Goal: Register for event/course

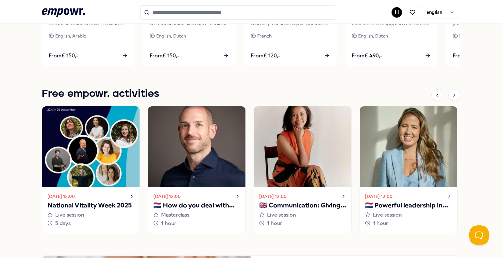
scroll to position [406, 0]
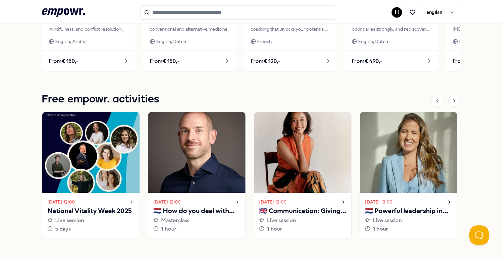
click at [111, 164] on img at bounding box center [90, 152] width 97 height 81
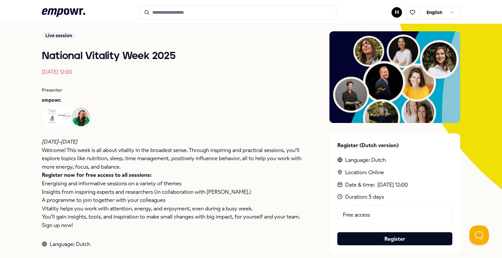
scroll to position [59, 0]
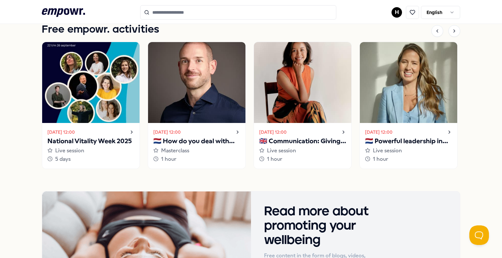
scroll to position [472, 0]
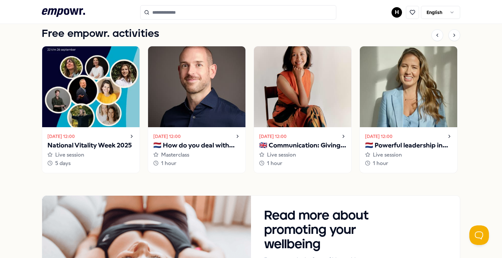
click at [417, 104] on img at bounding box center [408, 86] width 97 height 81
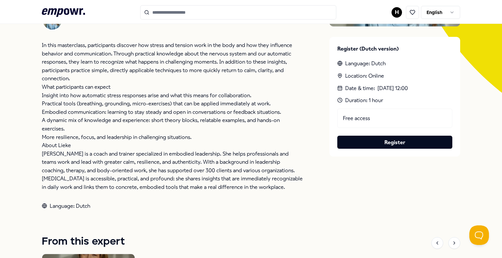
scroll to position [155, 0]
click at [383, 113] on div "Free access" at bounding box center [394, 119] width 115 height 20
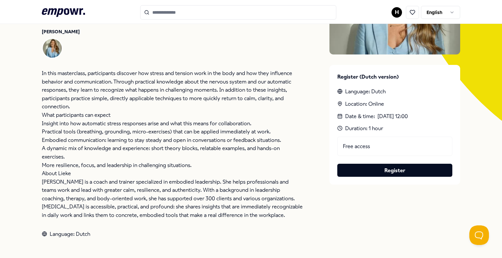
scroll to position [0, 0]
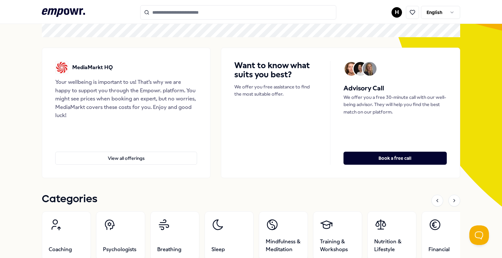
scroll to position [42, 0]
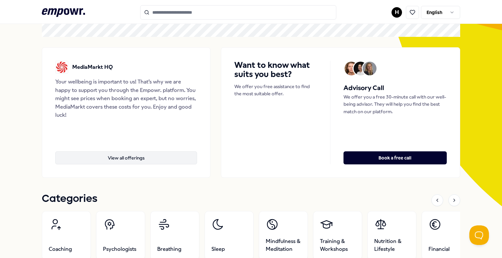
click at [133, 161] on button "View all offerings" at bounding box center [126, 158] width 142 height 13
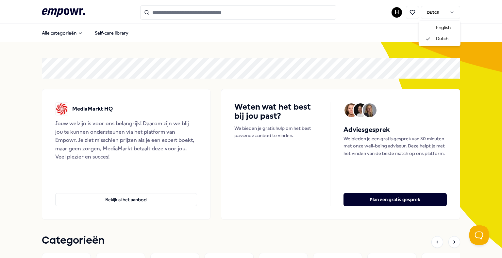
click at [434, 11] on html ".empowr-logo_svg__cls-1{fill:#03032f} H Dutch Alle categorieën Self-care librar…" at bounding box center [251, 129] width 502 height 258
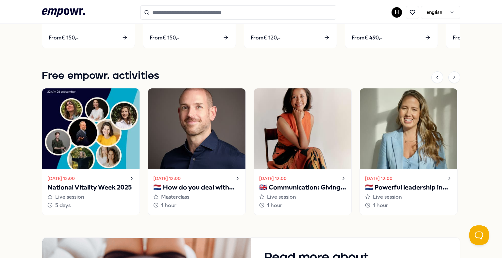
scroll to position [431, 0]
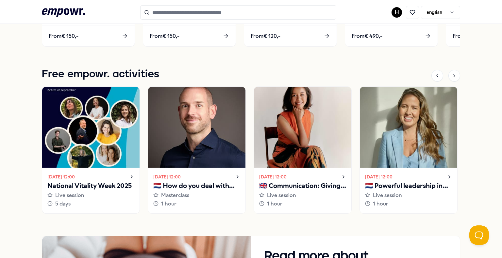
click at [129, 175] on icon at bounding box center [131, 177] width 5 height 8
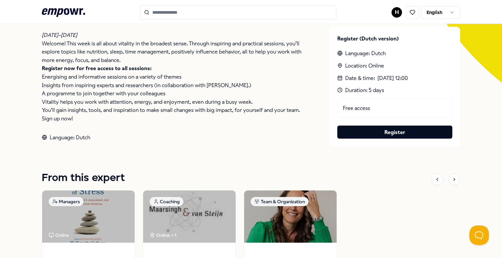
scroll to position [166, 0]
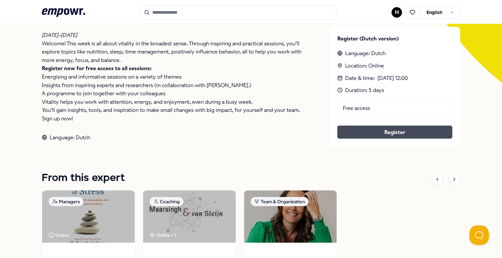
click at [412, 133] on link "Register" at bounding box center [394, 132] width 105 height 8
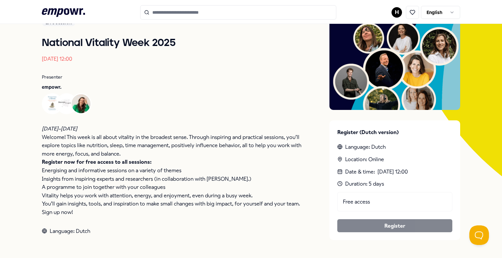
scroll to position [46, 0]
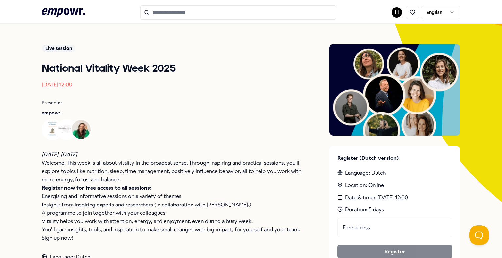
click at [73, 9] on icon ".empowr-logo_svg__cls-1{fill:#03032f}" at bounding box center [63, 13] width 43 height 12
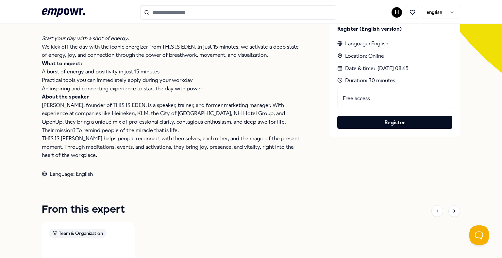
scroll to position [175, 0]
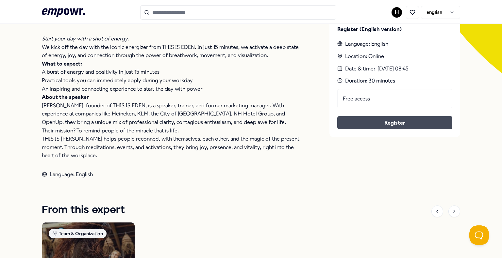
click at [391, 122] on button "Register" at bounding box center [394, 122] width 115 height 13
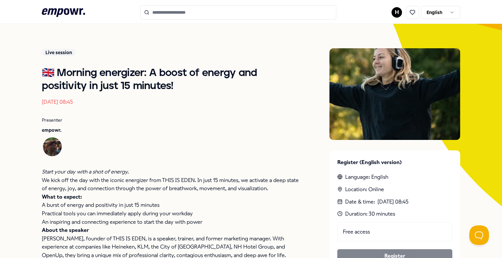
scroll to position [31, 0]
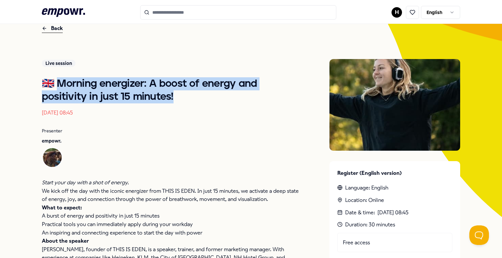
drag, startPoint x: 123, startPoint y: 95, endPoint x: 53, endPoint y: 79, distance: 71.9
click at [53, 79] on h1 "🇬🇧 Morning energizer: A boost of energy and positivity in just 15 minutes!" at bounding box center [172, 90] width 261 height 26
copy h1 "rning energizer: A boost of energy and positivity in just 15 minutes!"
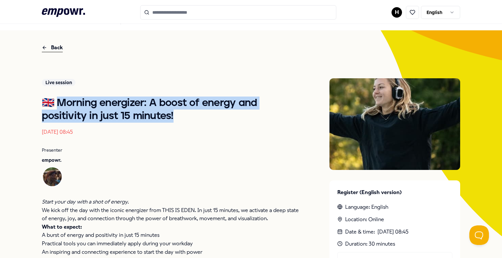
scroll to position [0, 0]
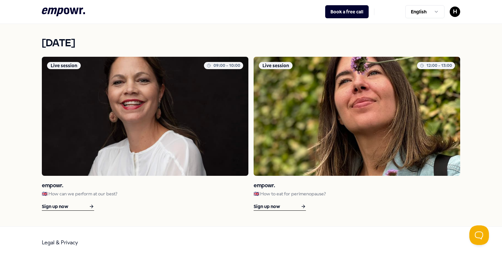
scroll to position [953, 0]
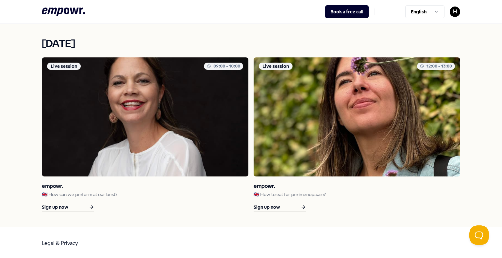
click at [134, 131] on img at bounding box center [145, 116] width 206 height 119
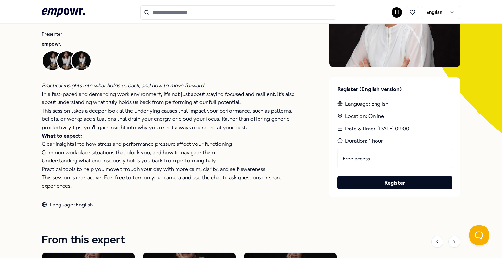
scroll to position [117, 0]
